Goal: Obtain resource: Obtain resource

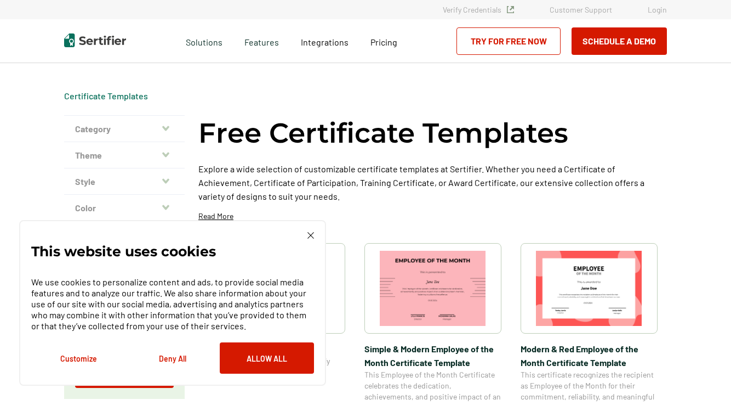
scroll to position [0, 1]
click at [314, 230] on div "This website uses cookies We use cookies to personalize content and ads, to pro…" at bounding box center [172, 303] width 307 height 166
click at [310, 238] on img at bounding box center [311, 235] width 7 height 7
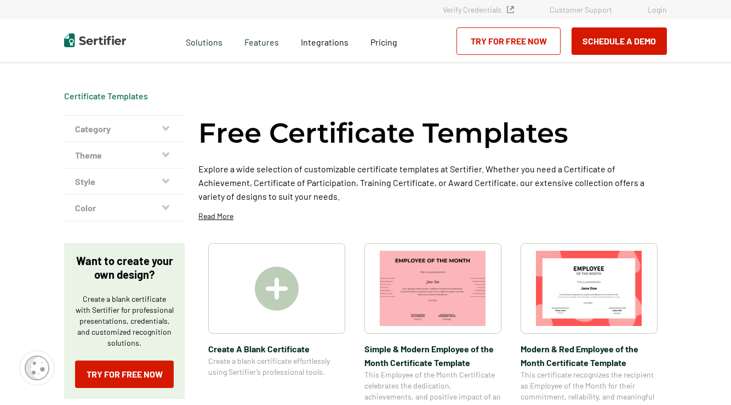
scroll to position [0, 2]
click at [169, 135] on button "Category" at bounding box center [124, 129] width 121 height 26
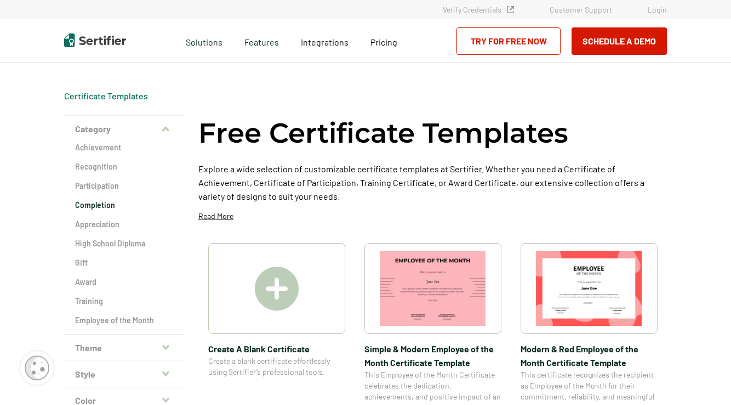
click at [108, 204] on h2 "Completion" at bounding box center [124, 205] width 99 height 11
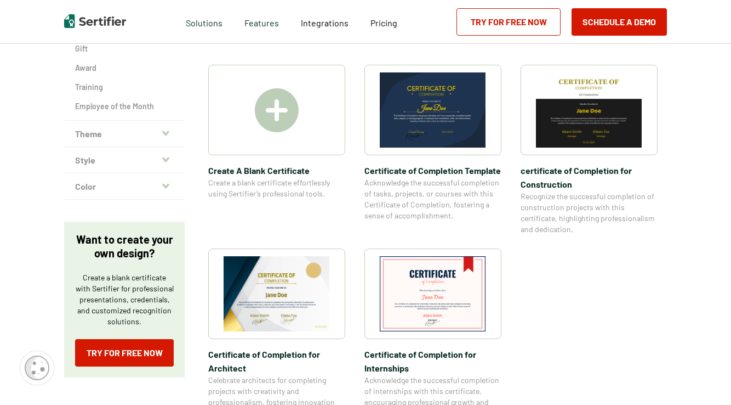
scroll to position [215, 2]
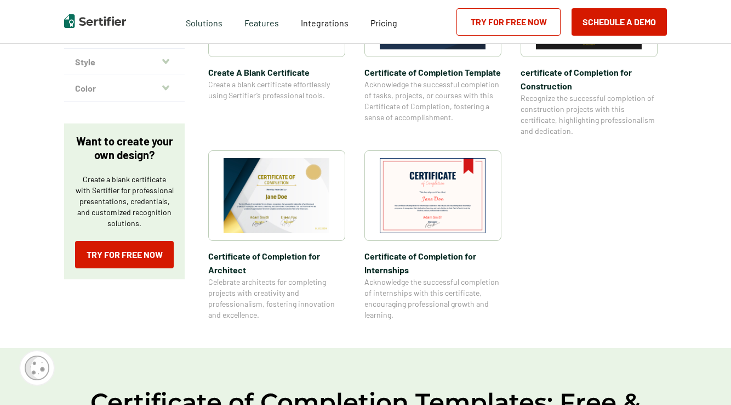
click at [278, 211] on img at bounding box center [277, 195] width 106 height 75
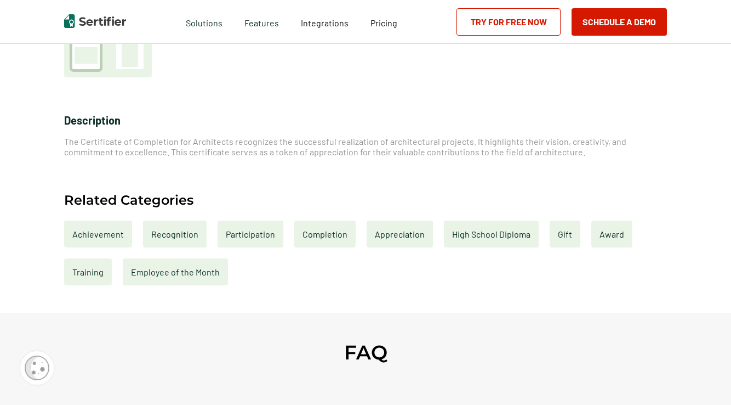
scroll to position [360, 4]
click at [132, 70] on div at bounding box center [130, 54] width 33 height 33
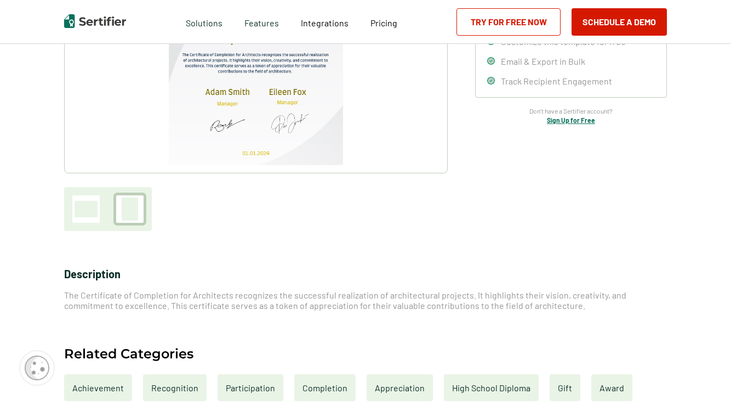
scroll to position [269, 4]
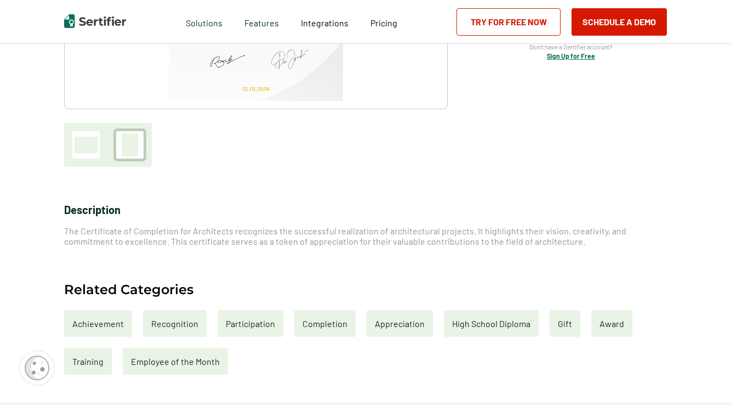
click at [87, 148] on div at bounding box center [86, 145] width 23 height 16
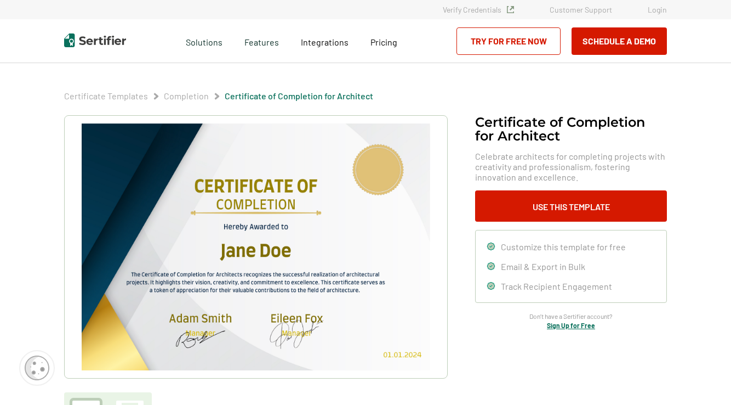
scroll to position [0, 4]
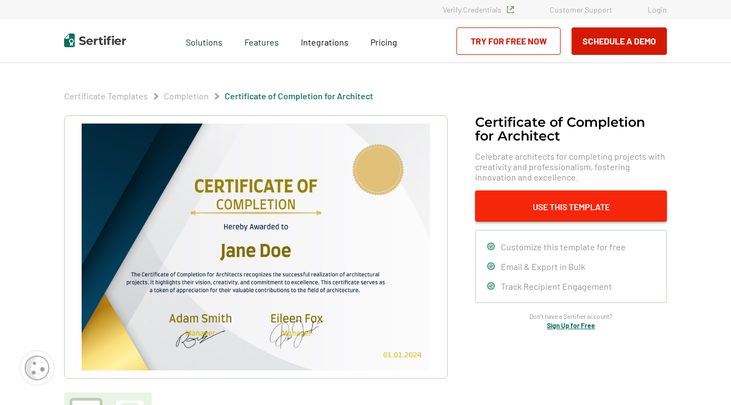
click at [578, 207] on button "Use This Template" at bounding box center [571, 205] width 192 height 31
